Goal: Check status

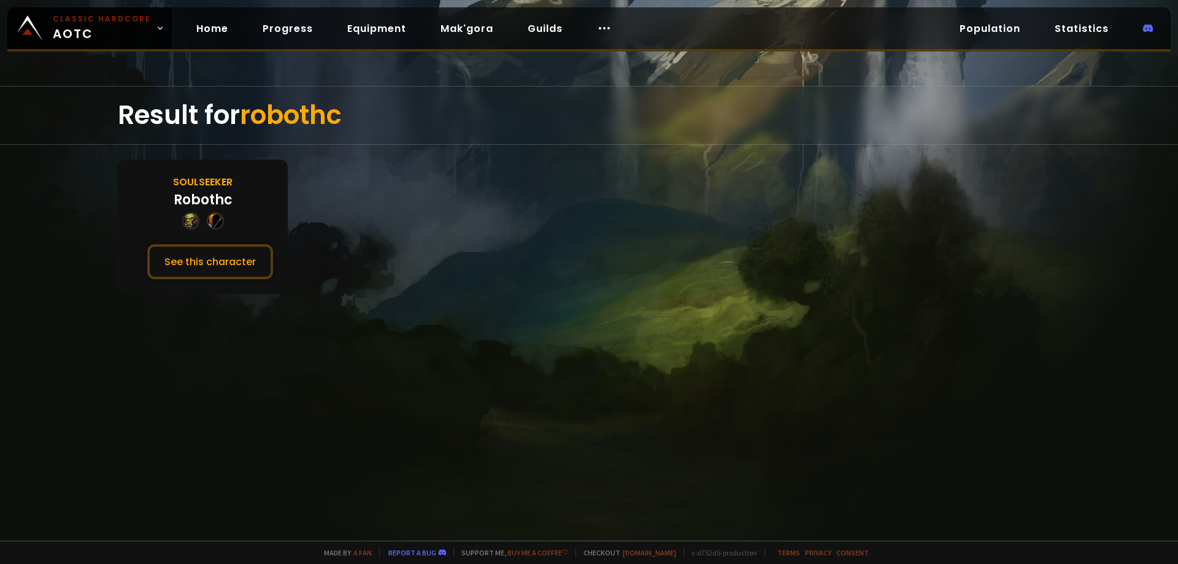
drag, startPoint x: 339, startPoint y: 256, endPoint x: 355, endPoint y: 249, distance: 18.1
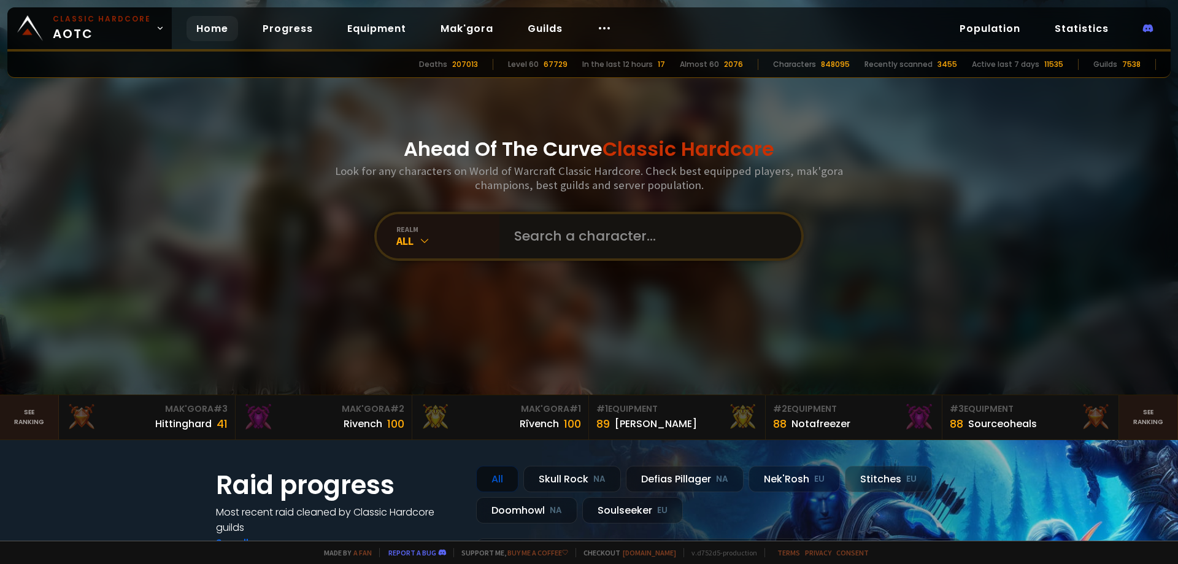
click at [529, 242] on input "text" at bounding box center [647, 236] width 280 height 44
type input "[PERSON_NAME]"
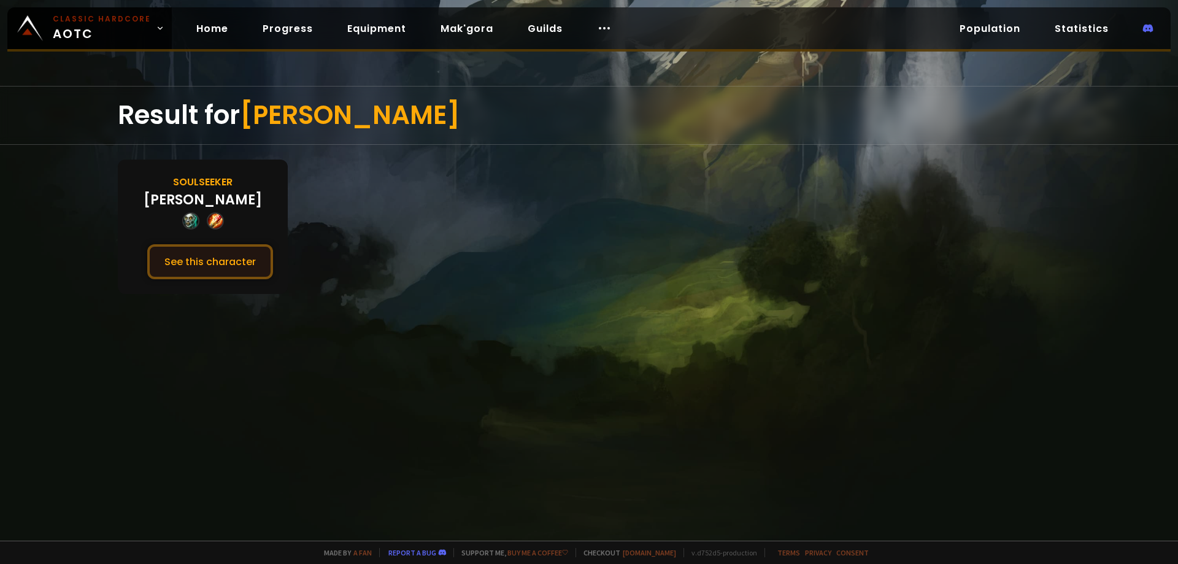
click at [236, 266] on button "See this character" at bounding box center [210, 261] width 126 height 35
